Goal: Task Accomplishment & Management: Use online tool/utility

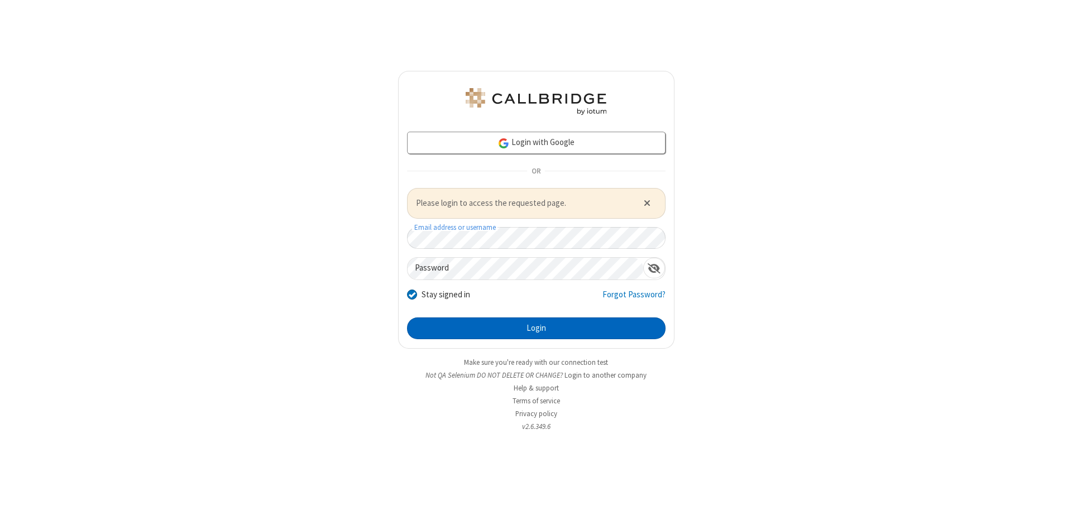
click at [536, 328] on button "Login" at bounding box center [536, 329] width 259 height 22
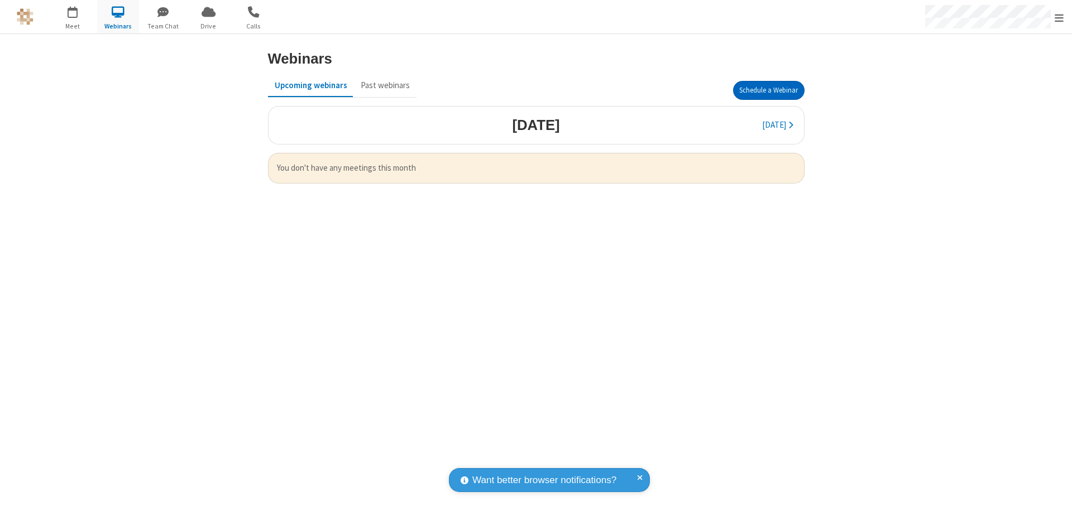
click at [768, 90] on button "Schedule a Webinar" at bounding box center [768, 90] width 71 height 19
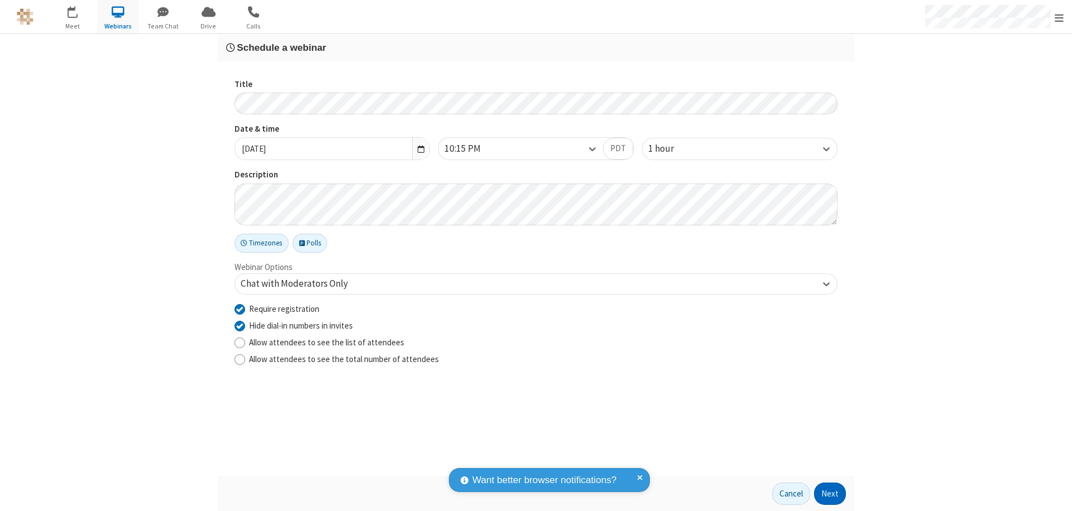
click at [240, 309] on input "Require registration" at bounding box center [240, 309] width 11 height 12
checkbox input "false"
click at [830, 494] on button "Next" at bounding box center [830, 494] width 32 height 22
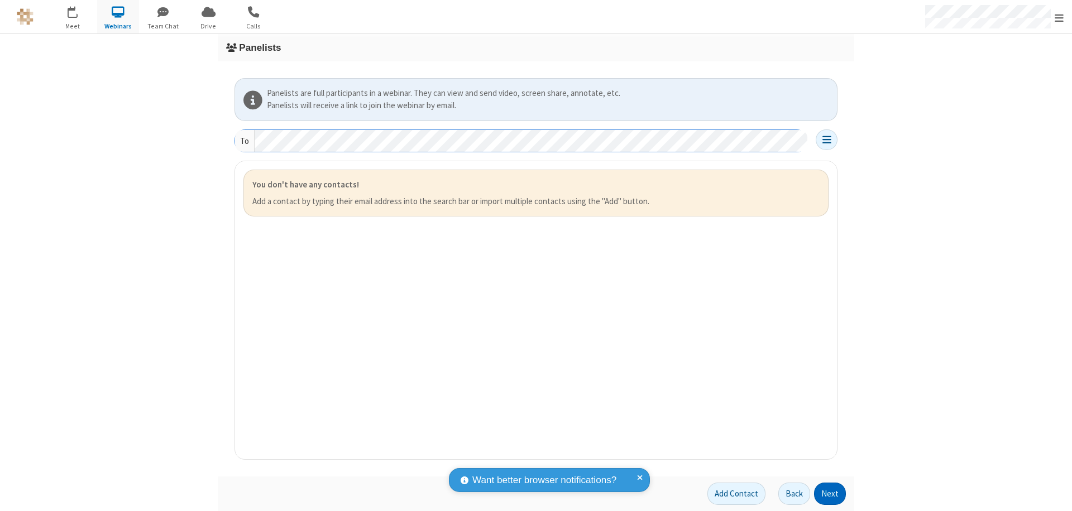
click at [830, 494] on button "Next" at bounding box center [830, 494] width 32 height 22
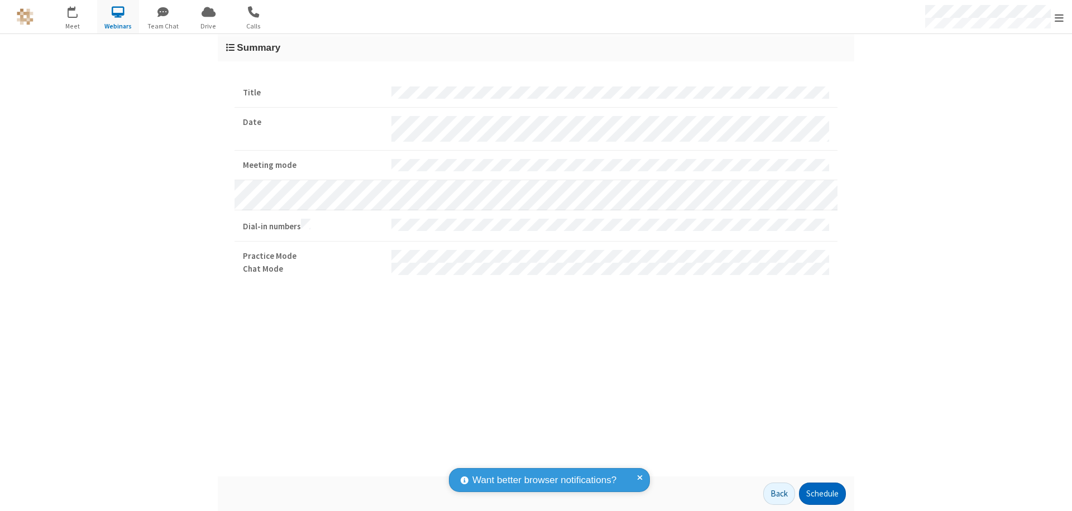
click at [822, 494] on button "Schedule" at bounding box center [822, 494] width 47 height 22
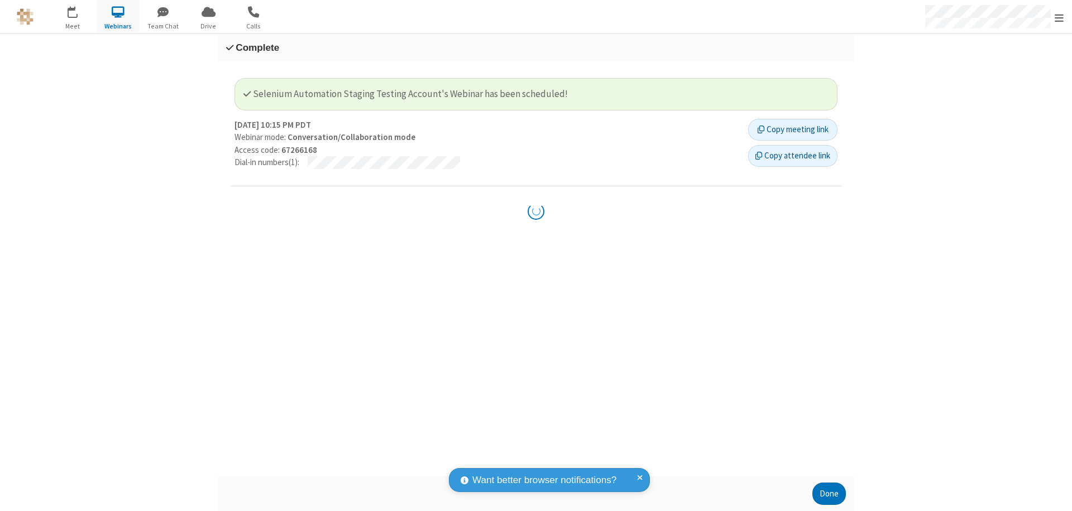
click at [829, 494] on button "Done" at bounding box center [829, 494] width 34 height 22
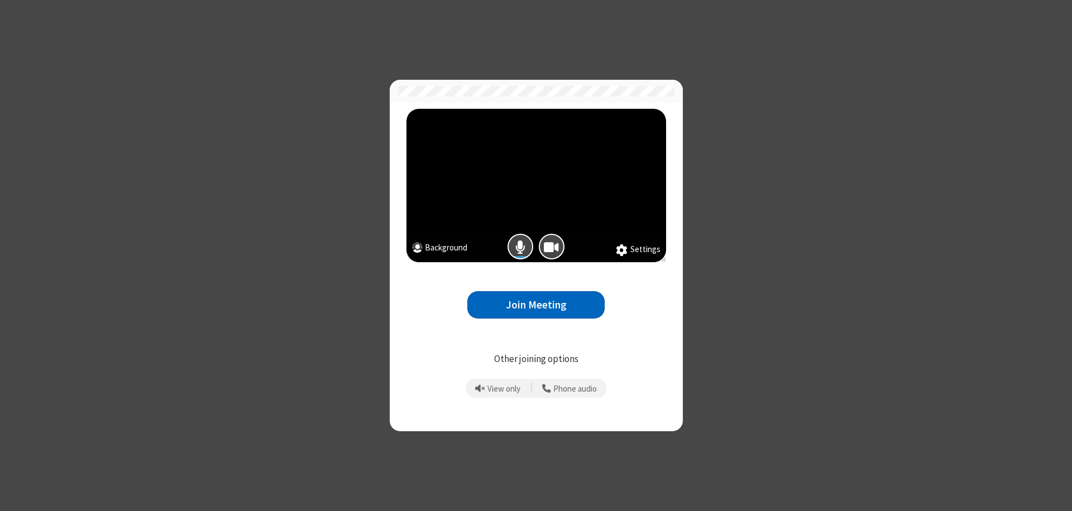
click at [536, 305] on button "Join Meeting" at bounding box center [535, 304] width 137 height 27
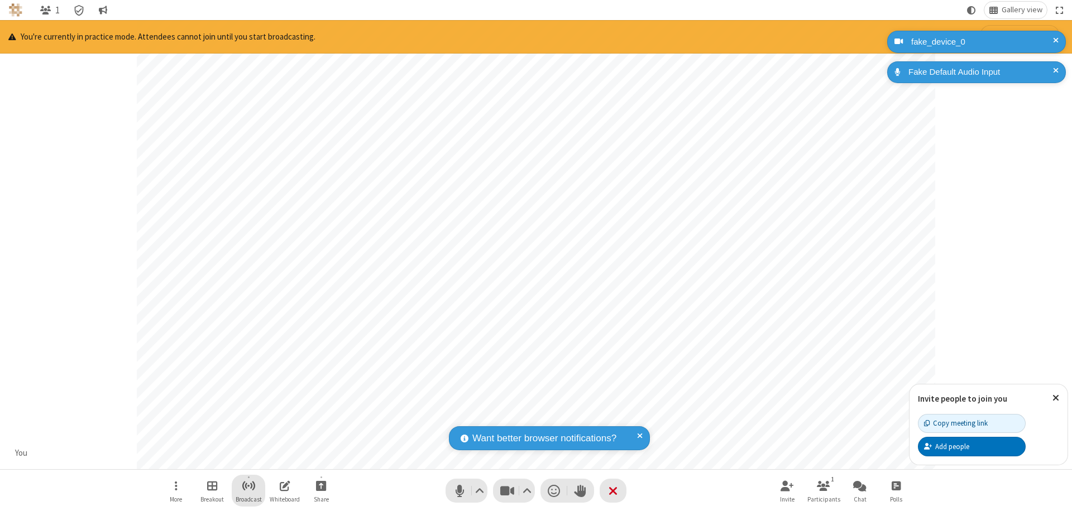
click at [248, 486] on span "Start broadcast" at bounding box center [249, 486] width 14 height 14
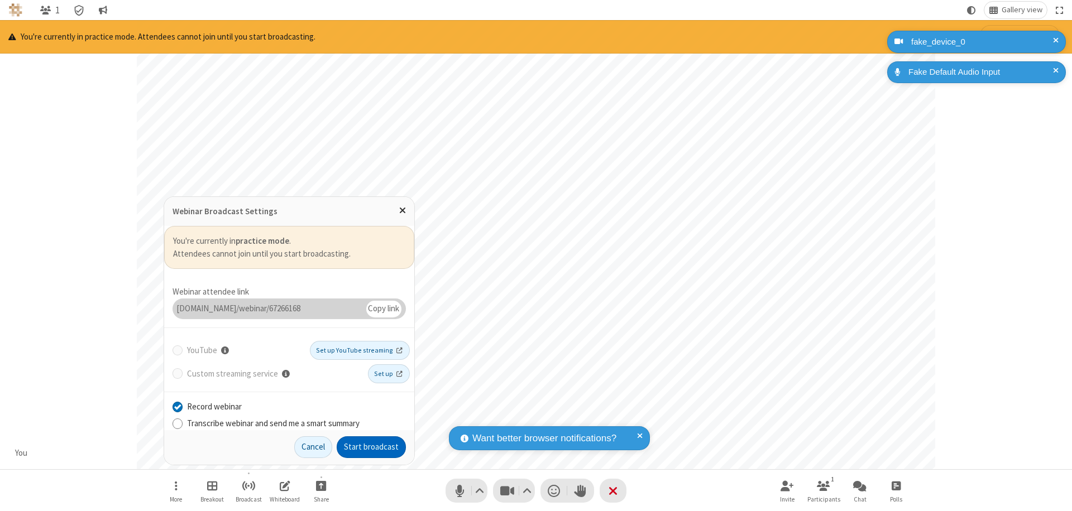
click at [371, 447] on button "Start broadcast" at bounding box center [371, 448] width 69 height 22
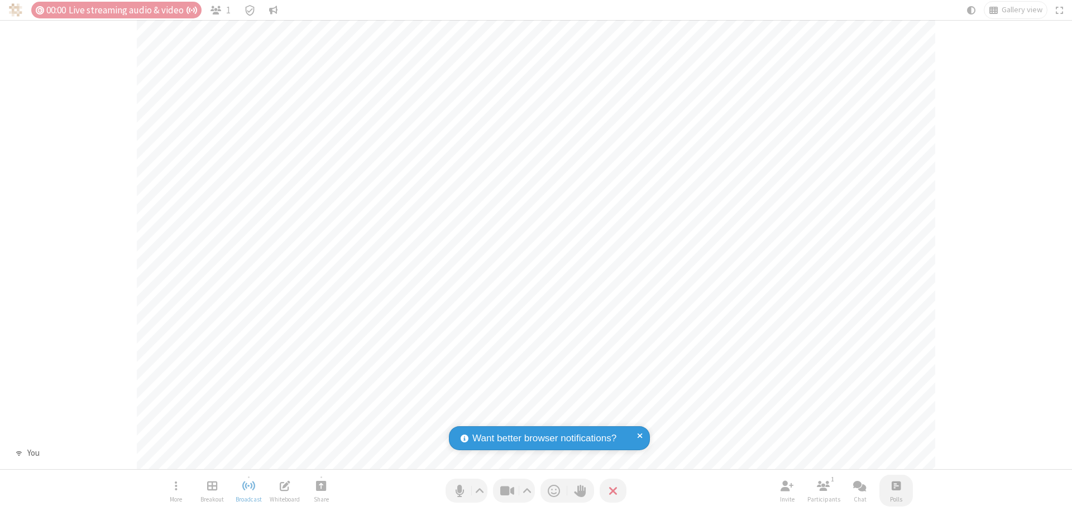
click at [896, 486] on span "Open poll" at bounding box center [896, 486] width 9 height 14
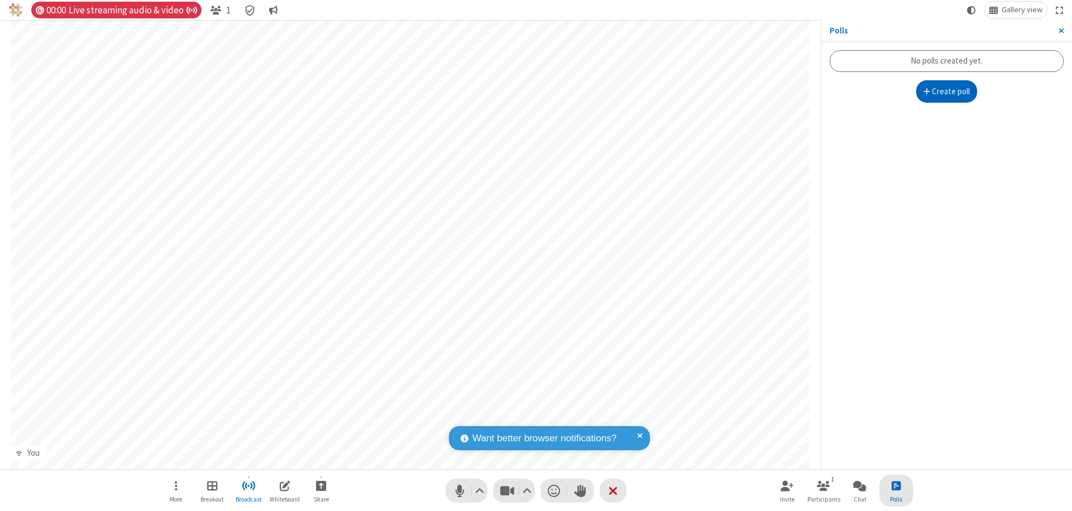
click at [946, 92] on button "Create poll" at bounding box center [946, 91] width 61 height 22
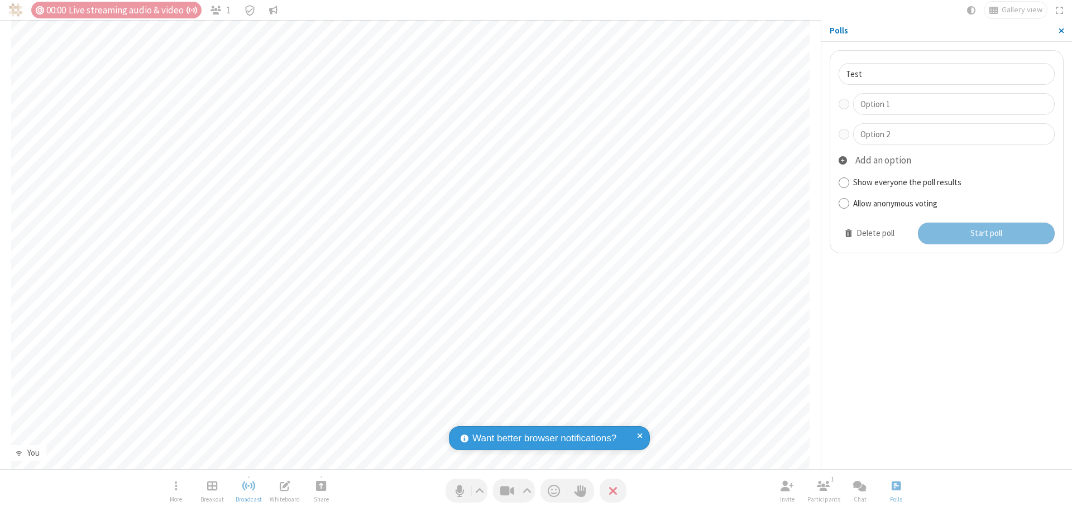
type input "Test"
type input "Yes"
type input "No"
click at [986, 233] on button "Start poll" at bounding box center [986, 234] width 137 height 22
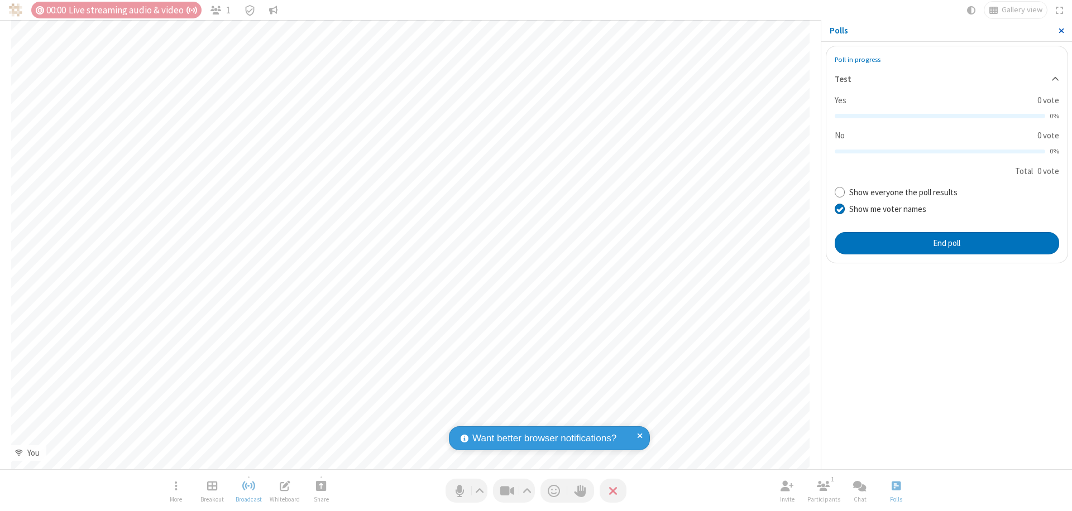
click at [1061, 31] on span "Close sidebar" at bounding box center [1062, 30] width 6 height 9
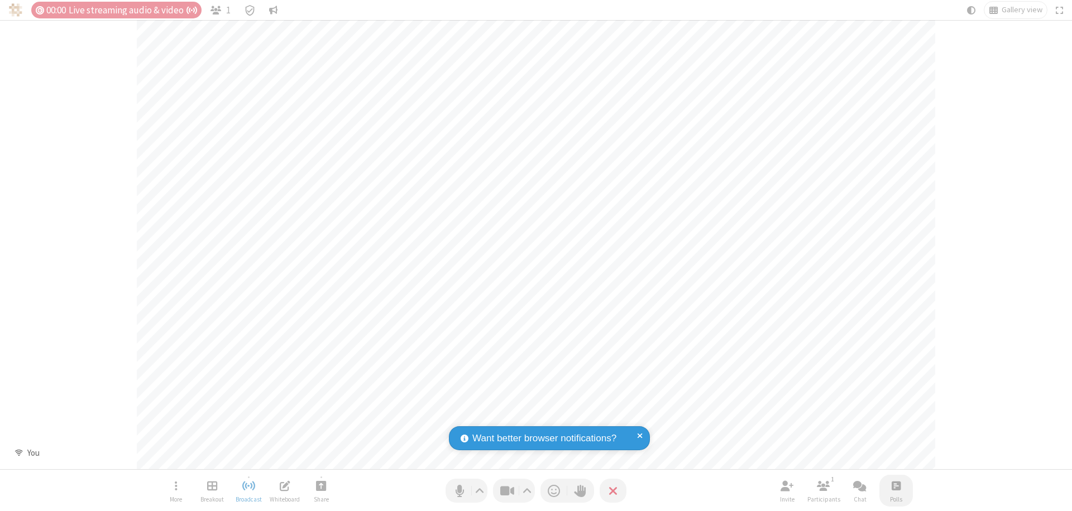
click at [896, 486] on span "Open poll" at bounding box center [896, 486] width 9 height 14
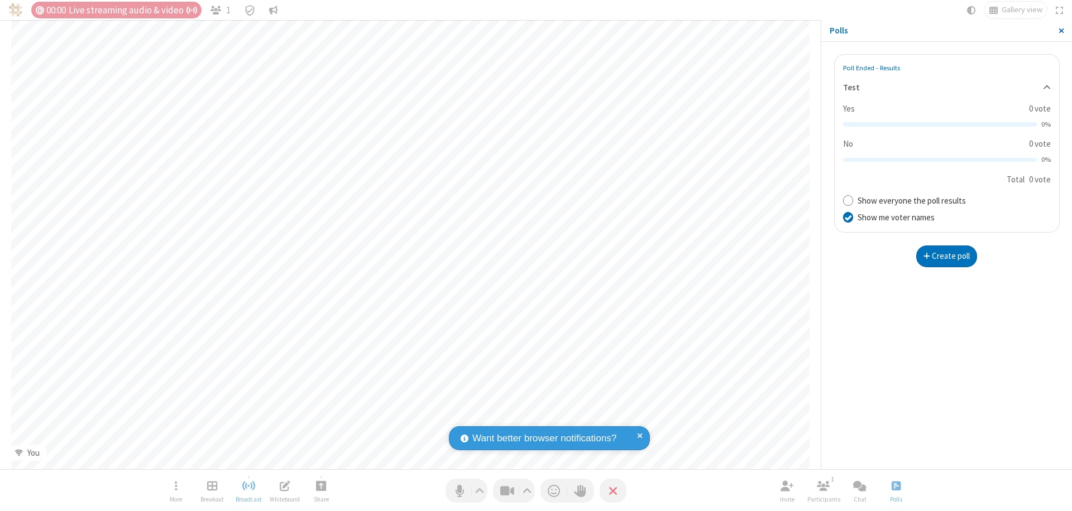
click at [1061, 31] on span "Close sidebar" at bounding box center [1062, 30] width 6 height 9
click at [896, 486] on span "Open poll" at bounding box center [896, 486] width 9 height 14
